Goal: Navigation & Orientation: Find specific page/section

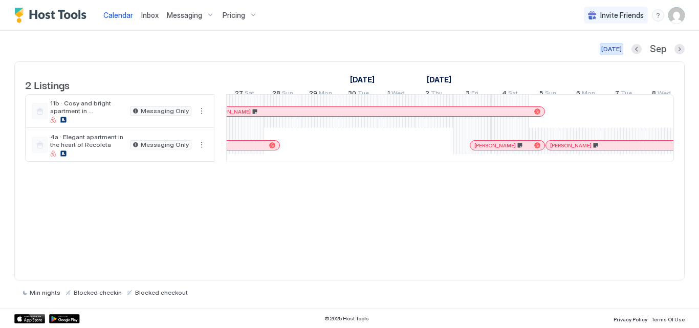
click at [612, 49] on div "[DATE]" at bounding box center [611, 49] width 20 height 9
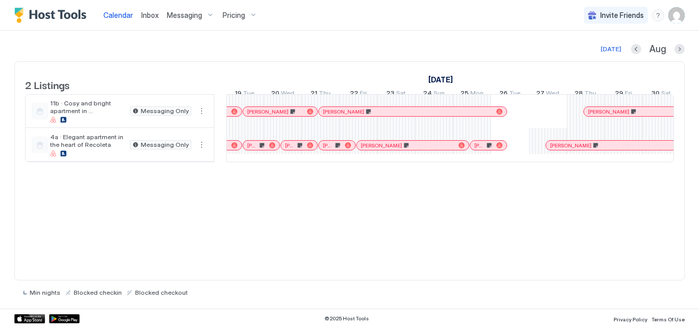
scroll to position [0, 568]
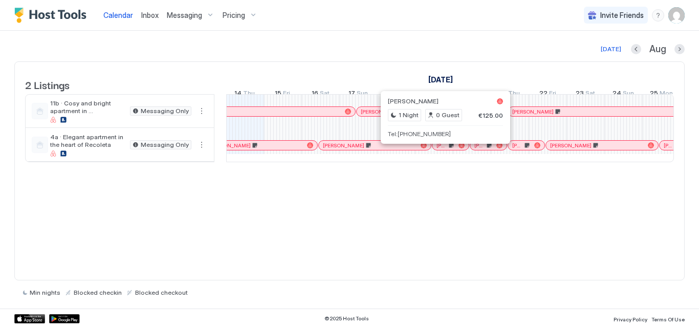
click at [443, 149] on div at bounding box center [442, 145] width 8 height 8
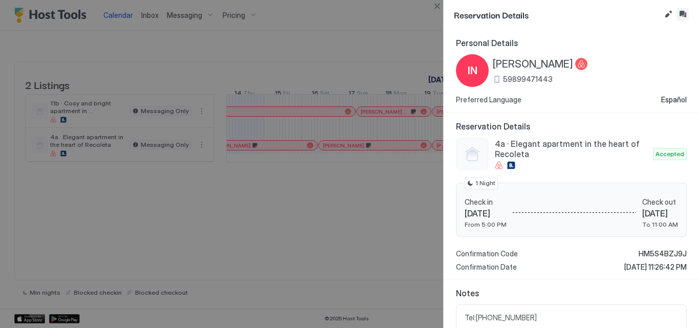
click at [684, 19] on button "Inbox" at bounding box center [682, 14] width 12 height 12
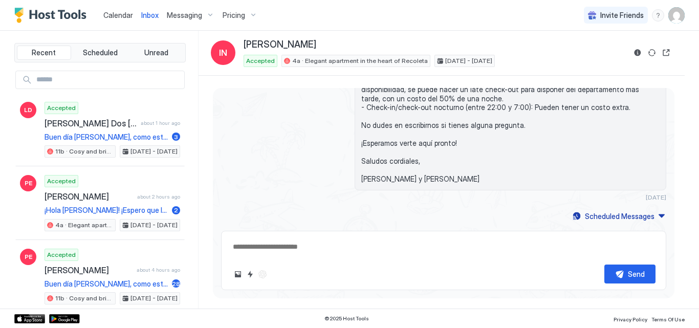
click at [119, 11] on span "Calendar" at bounding box center [118, 15] width 30 height 9
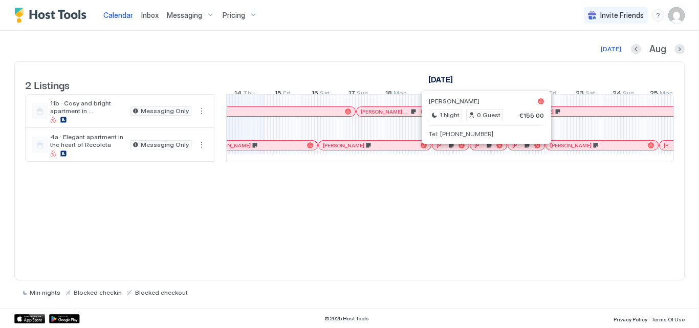
click at [483, 149] on div at bounding box center [483, 145] width 8 height 8
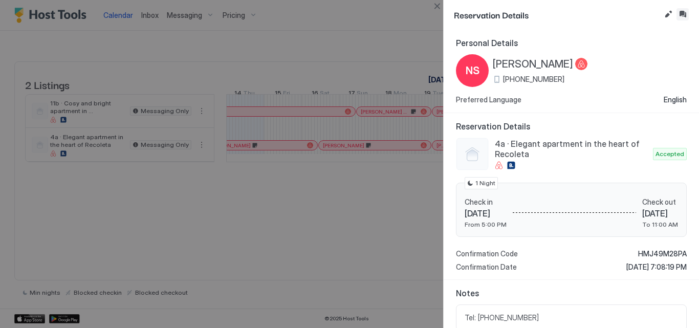
click at [681, 15] on button "Inbox" at bounding box center [682, 14] width 12 height 12
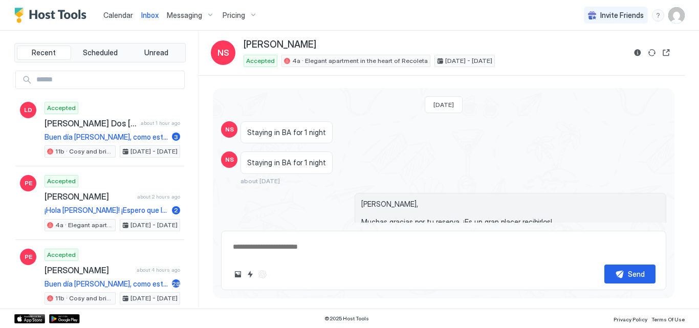
click at [111, 19] on span "Calendar" at bounding box center [118, 15] width 30 height 9
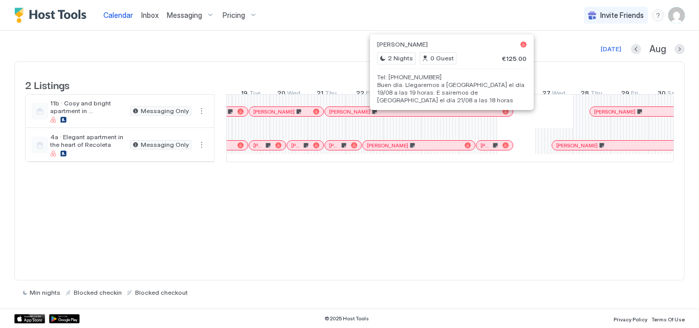
scroll to position [0, 765]
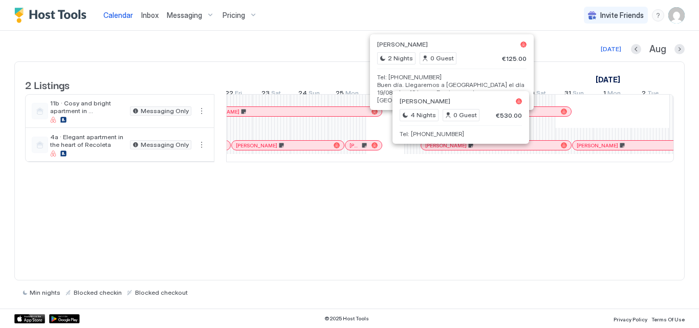
click at [457, 149] on div at bounding box center [457, 145] width 8 height 8
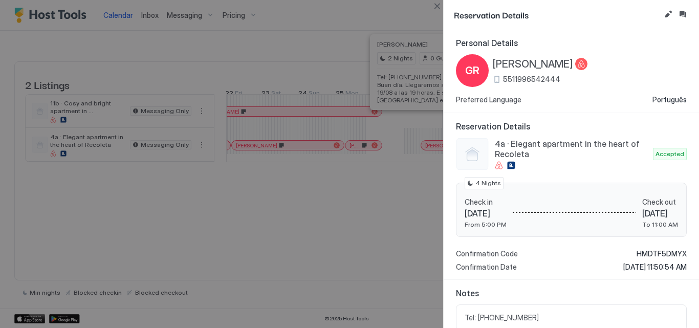
click at [689, 14] on div "Reservation Details" at bounding box center [571, 15] width 255 height 30
click at [685, 14] on button "Inbox" at bounding box center [682, 14] width 12 height 12
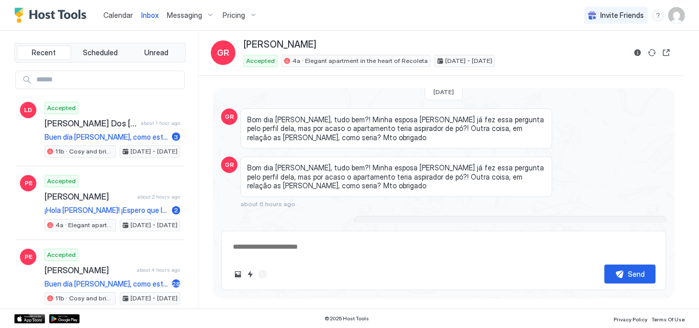
click at [109, 11] on span "Calendar" at bounding box center [118, 15] width 30 height 9
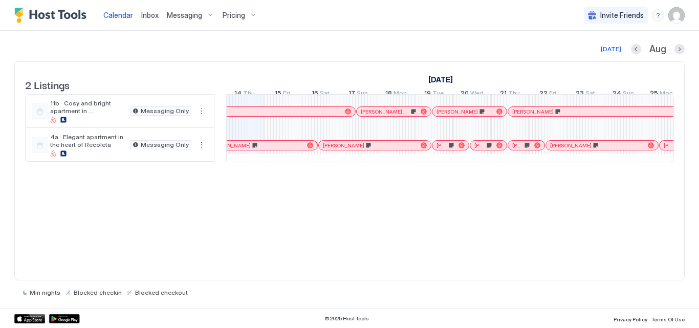
click at [537, 116] on div "[PERSON_NAME]" at bounding box center [602, 111] width 188 height 9
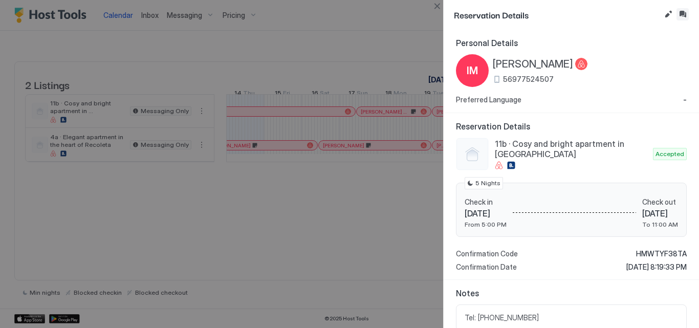
click at [684, 12] on button "Inbox" at bounding box center [682, 14] width 12 height 12
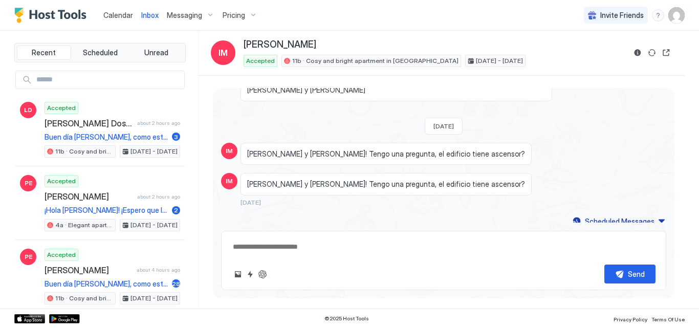
scroll to position [622, 0]
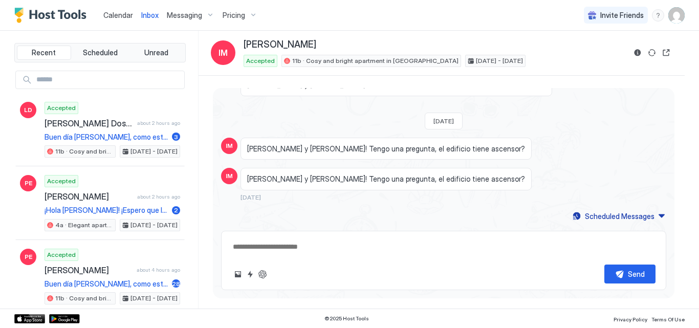
click at [117, 11] on span "Calendar" at bounding box center [118, 15] width 30 height 9
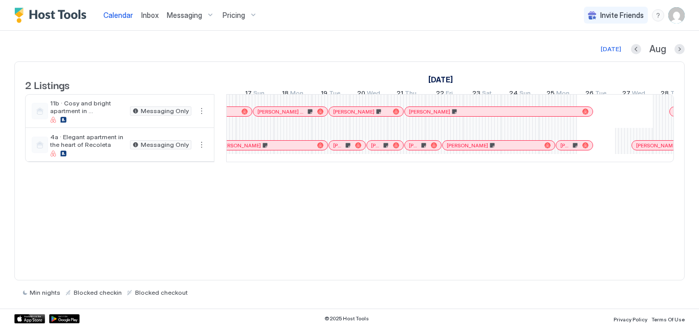
scroll to position [0, 719]
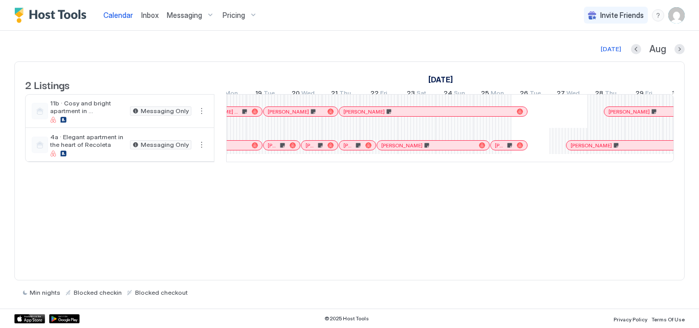
click at [503, 149] on div at bounding box center [503, 145] width 8 height 8
click at [634, 149] on div at bounding box center [638, 145] width 8 height 8
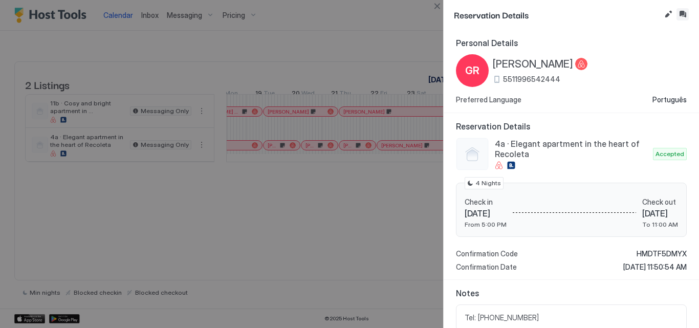
click at [681, 14] on button "Inbox" at bounding box center [682, 14] width 12 height 12
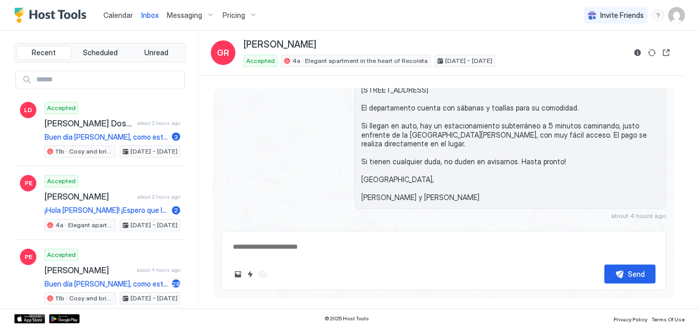
scroll to position [740, 0]
click at [121, 15] on span "Calendar" at bounding box center [118, 15] width 30 height 9
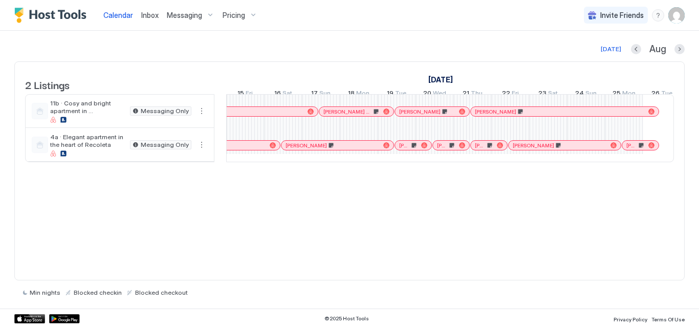
scroll to position [0, 653]
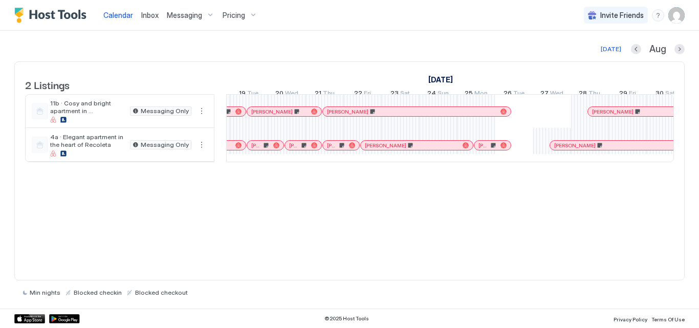
click at [483, 161] on div "[PERSON_NAME] [PERSON_NAME] Dos [PERSON_NAME] [PERSON_NAME] [PERSON_NAME] [PERS…" at bounding box center [457, 128] width 1969 height 67
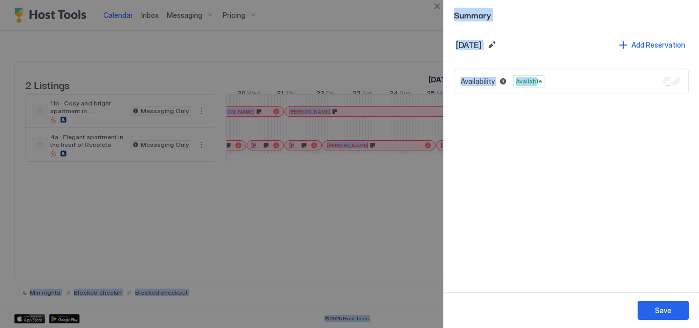
drag, startPoint x: 499, startPoint y: 158, endPoint x: 534, endPoint y: 169, distance: 36.1
click at [534, 169] on div "Calendar Inbox Messaging Pricing Invite Friends VC [DATE] [DATE] Listings [DATE…" at bounding box center [349, 164] width 699 height 328
click at [238, 195] on div at bounding box center [349, 164] width 699 height 328
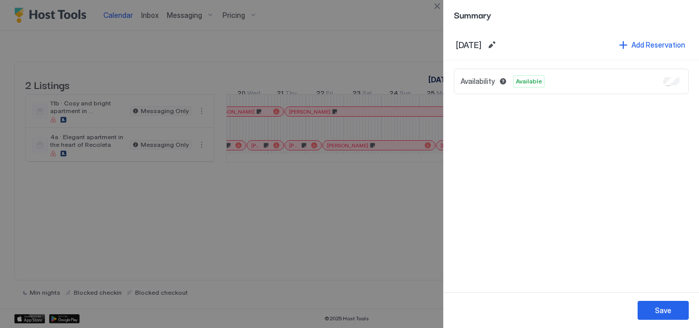
click at [240, 209] on div at bounding box center [349, 164] width 699 height 328
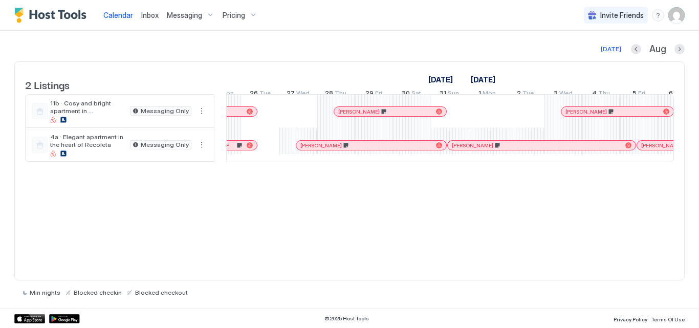
click at [629, 116] on div at bounding box center [629, 111] width 8 height 8
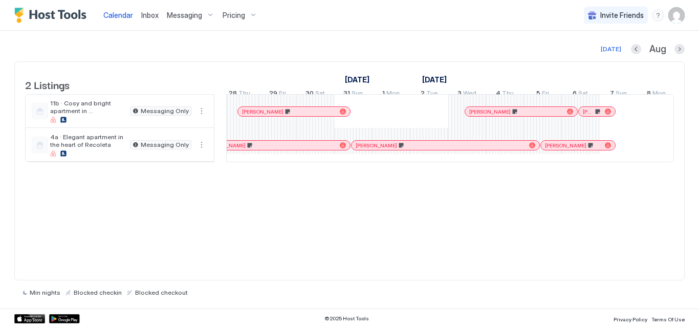
scroll to position [0, 1141]
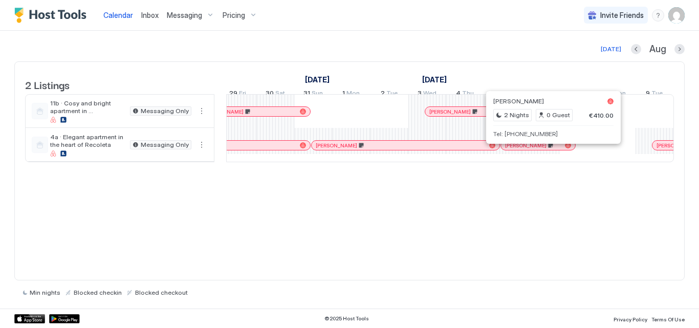
click at [550, 149] on div at bounding box center [550, 145] width 8 height 8
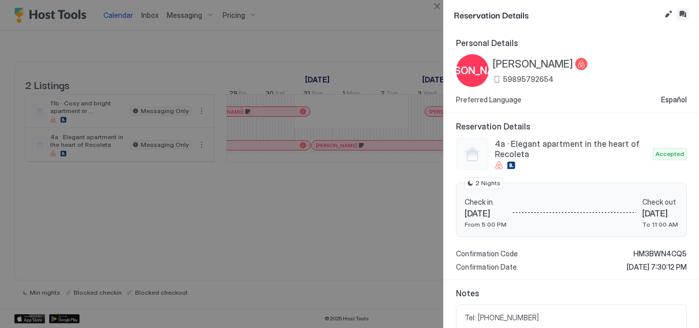
click at [680, 16] on button "Inbox" at bounding box center [682, 14] width 12 height 12
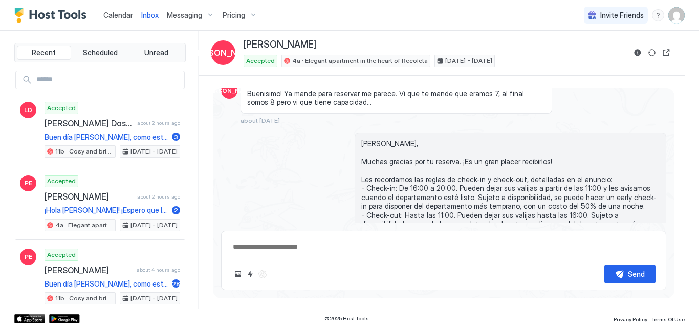
scroll to position [384, 0]
click at [123, 12] on span "Calendar" at bounding box center [118, 15] width 30 height 9
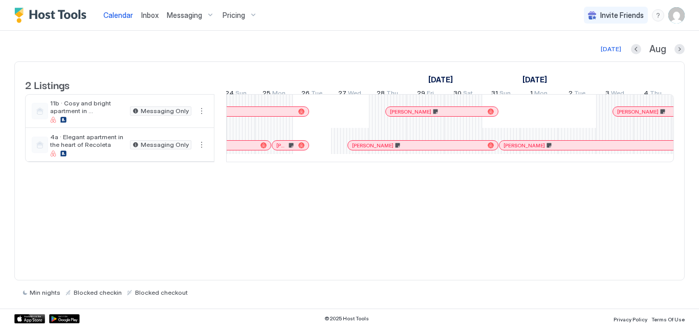
scroll to position [0, 996]
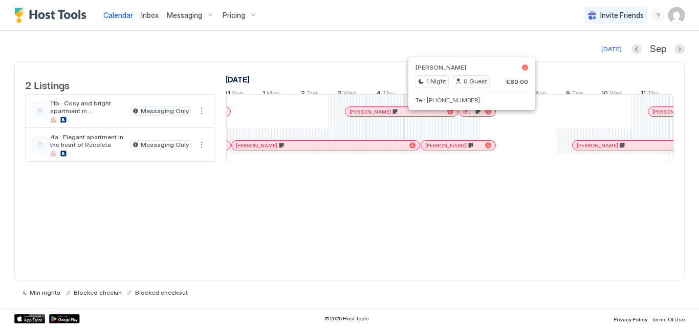
click at [469, 116] on div at bounding box center [469, 111] width 8 height 8
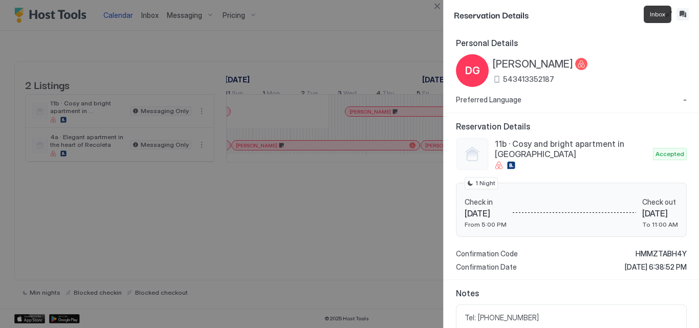
click at [680, 19] on button "Inbox" at bounding box center [682, 14] width 12 height 12
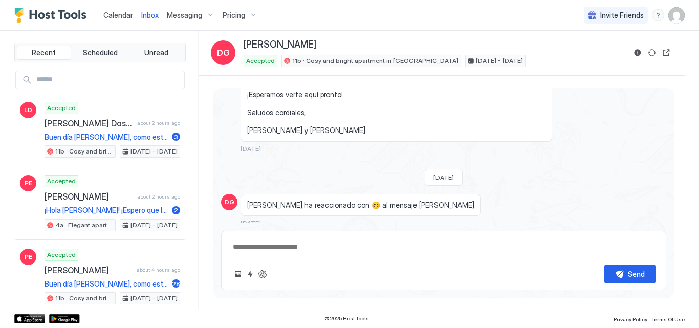
click at [120, 19] on span "Calendar" at bounding box center [118, 15] width 30 height 9
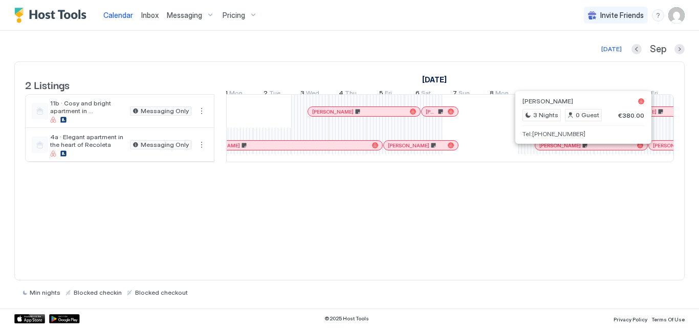
click at [580, 149] on div at bounding box center [580, 145] width 8 height 8
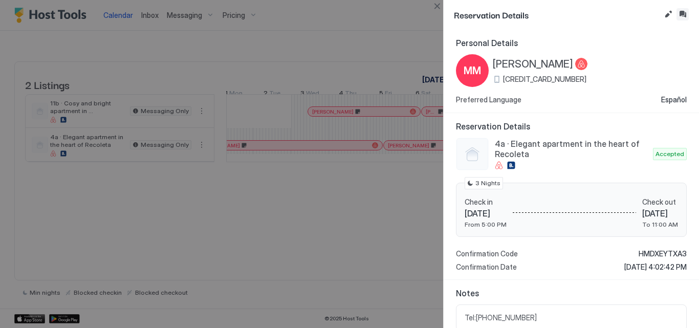
click at [683, 12] on button "Inbox" at bounding box center [682, 14] width 12 height 12
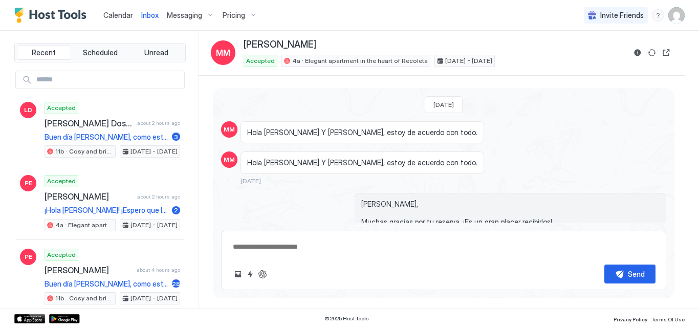
click at [114, 17] on span "Calendar" at bounding box center [118, 15] width 30 height 9
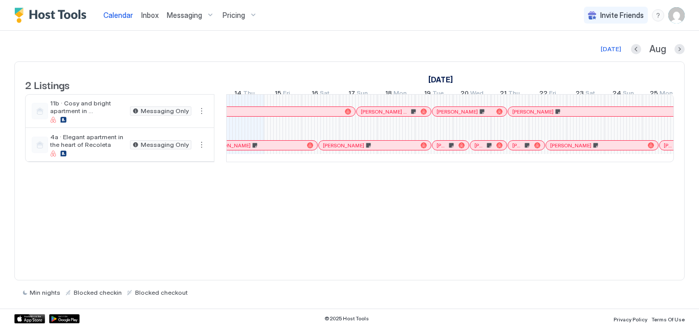
click at [557, 116] on div at bounding box center [557, 111] width 8 height 8
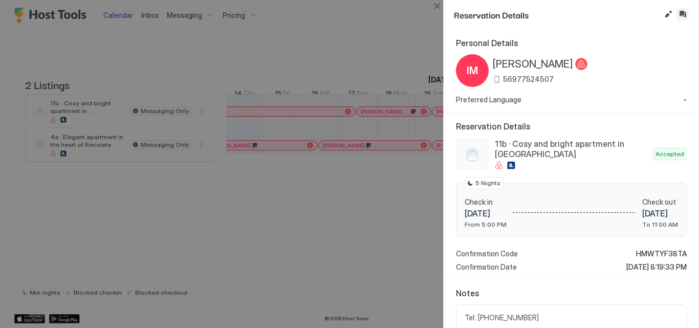
click at [684, 18] on button "Inbox" at bounding box center [682, 14] width 12 height 12
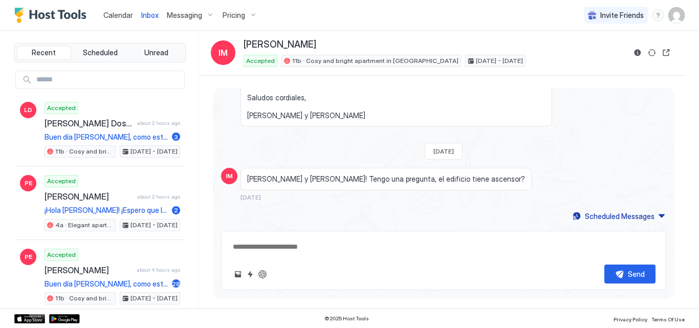
scroll to position [289, 0]
click at [120, 15] on span "Calendar" at bounding box center [118, 15] width 30 height 9
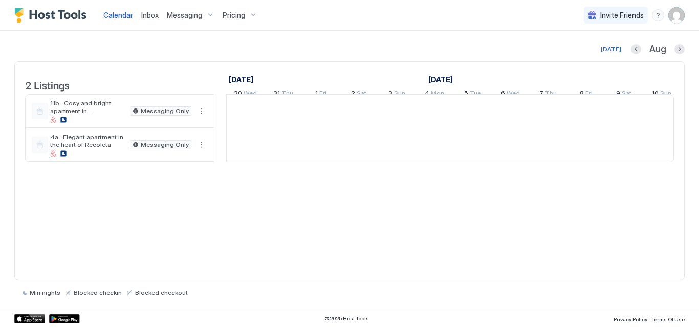
scroll to position [0, 568]
